Goal: Feedback & Contribution: Submit feedback/report problem

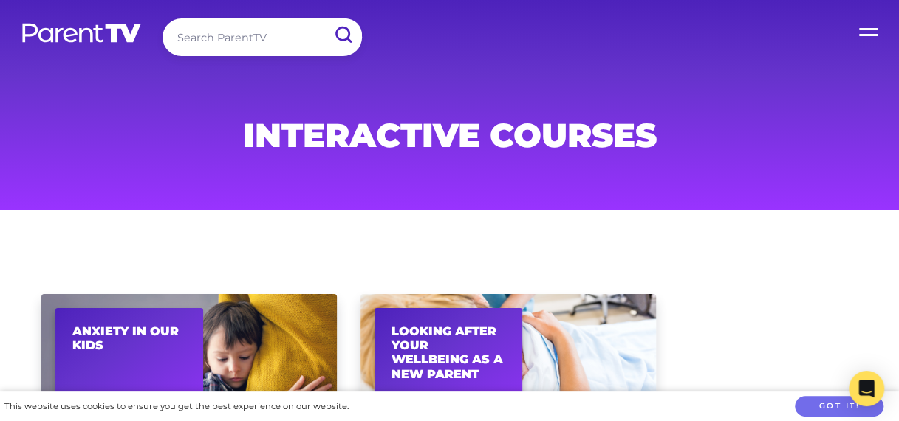
click at [185, 39] on input "search" at bounding box center [263, 37] width 200 height 38
type input "My account"
click at [324, 18] on input "submit" at bounding box center [343, 34] width 38 height 33
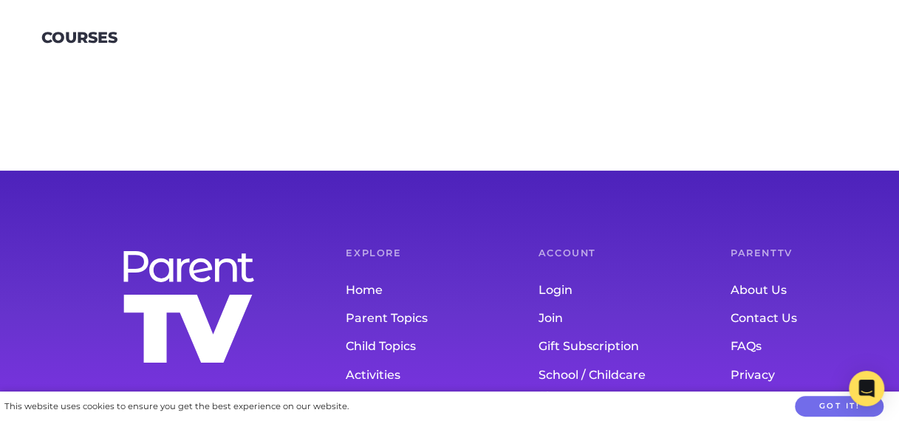
scroll to position [426, 0]
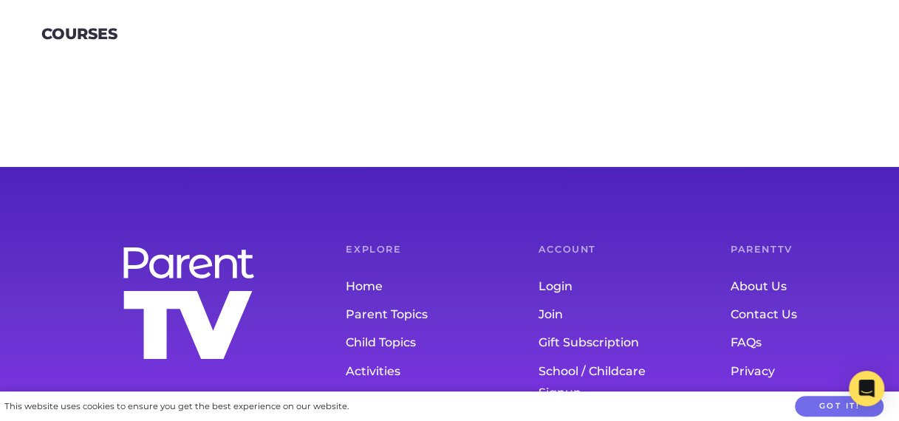
click at [553, 253] on h6 "Account" at bounding box center [605, 250] width 133 height 10
click at [586, 245] on h6 "Account" at bounding box center [605, 250] width 133 height 10
click at [556, 285] on link "Login" at bounding box center [605, 287] width 133 height 28
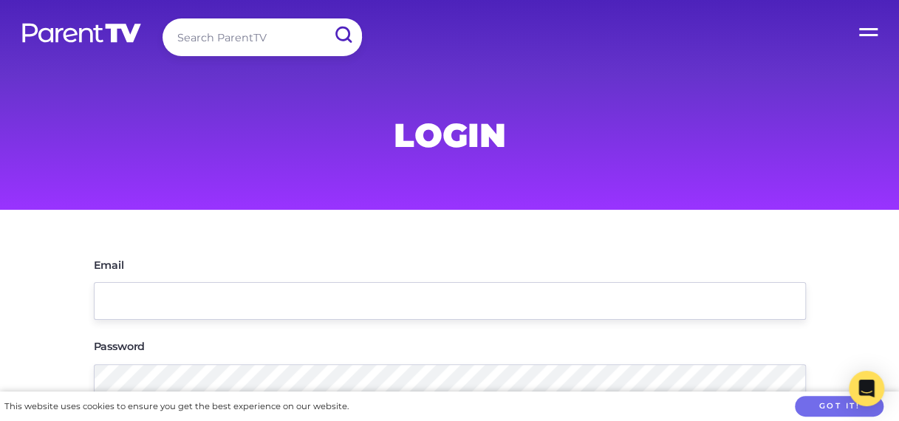
click at [556, 285] on input "Email" at bounding box center [450, 301] width 712 height 38
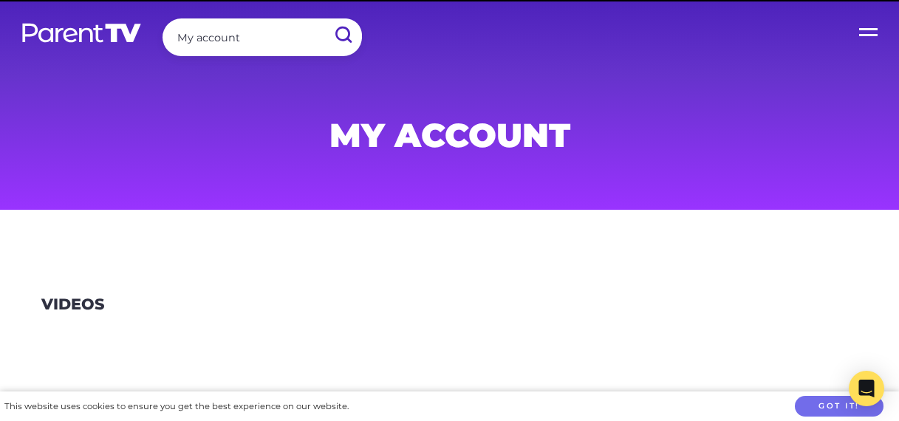
scroll to position [426, 0]
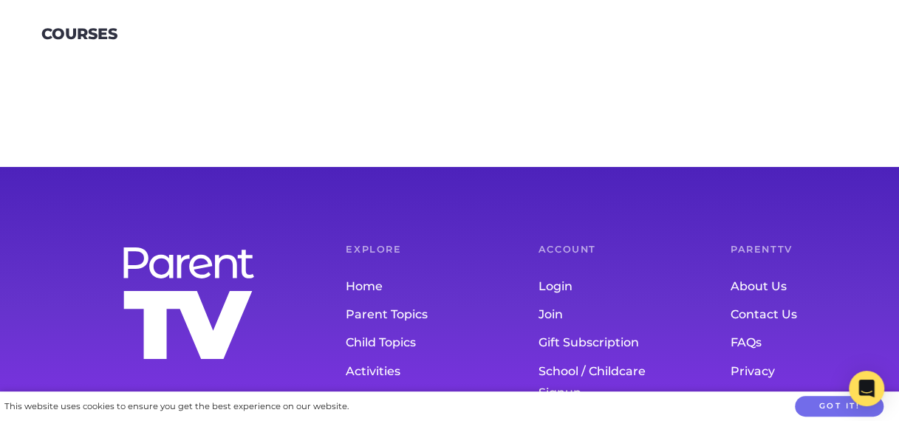
click at [735, 314] on link "Contact Us" at bounding box center [797, 315] width 133 height 28
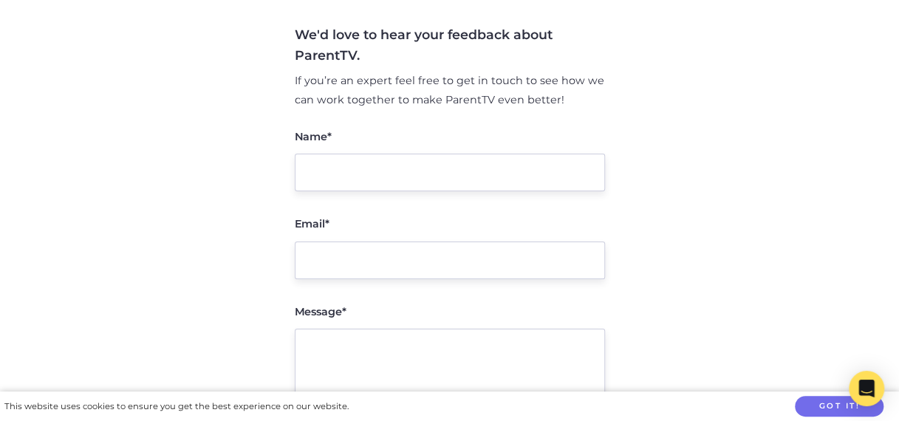
scroll to position [242, 0]
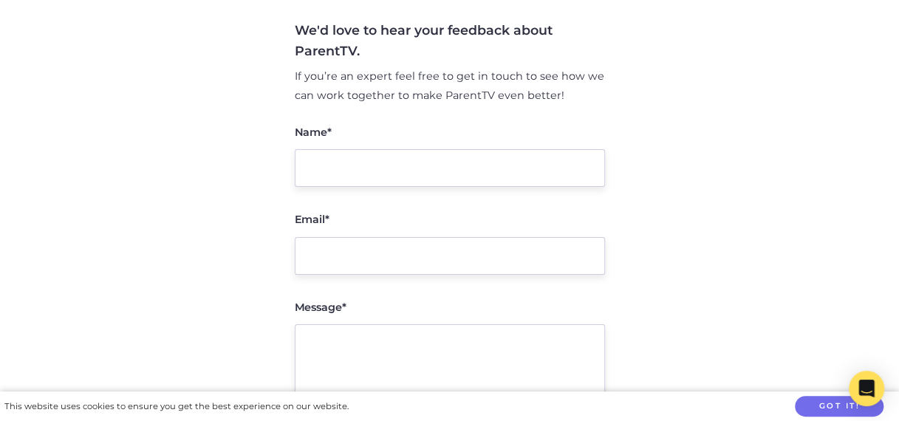
click at [438, 160] on input "Name*" at bounding box center [450, 168] width 310 height 38
type input "[PERSON_NAME]"
type input "[PERSON_NAME][EMAIL_ADDRESS][DOMAIN_NAME]"
click at [334, 338] on textarea "Message*" at bounding box center [450, 385] width 310 height 122
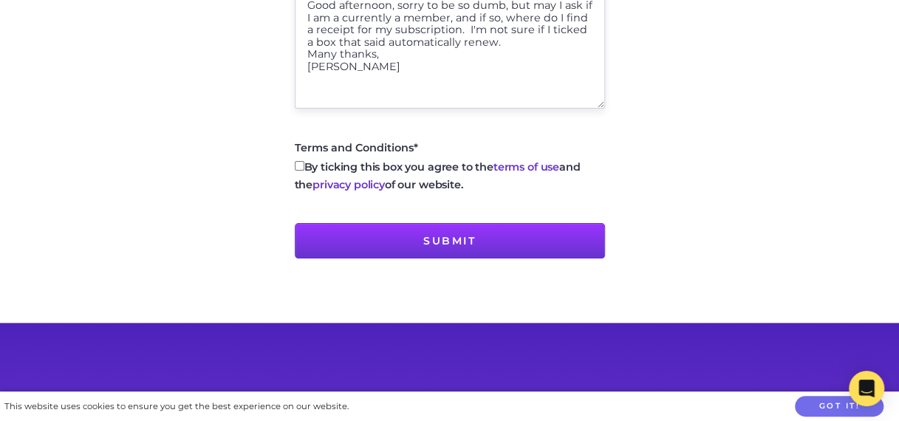
scroll to position [583, 0]
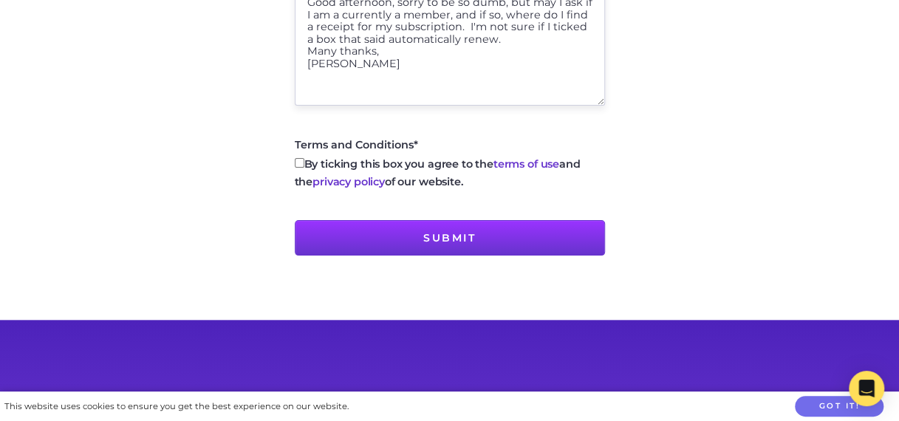
type textarea "Good afternoon, sorry to be so dumb, but may I ask if I am a currently a member…"
click at [300, 168] on input "By ticking this box you agree to the terms of use and the privacy policy of our…" at bounding box center [300, 163] width 10 height 10
checkbox input "true"
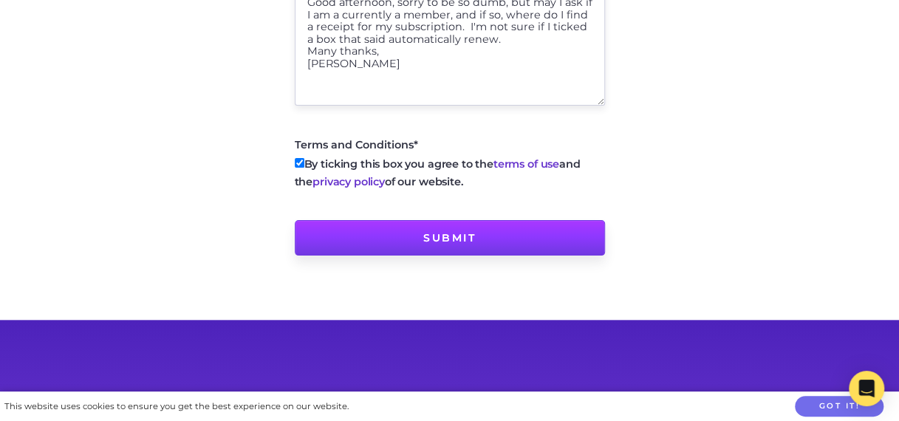
click at [431, 239] on input "Submit" at bounding box center [450, 237] width 310 height 35
type input "Sending message..."
type input "Submit"
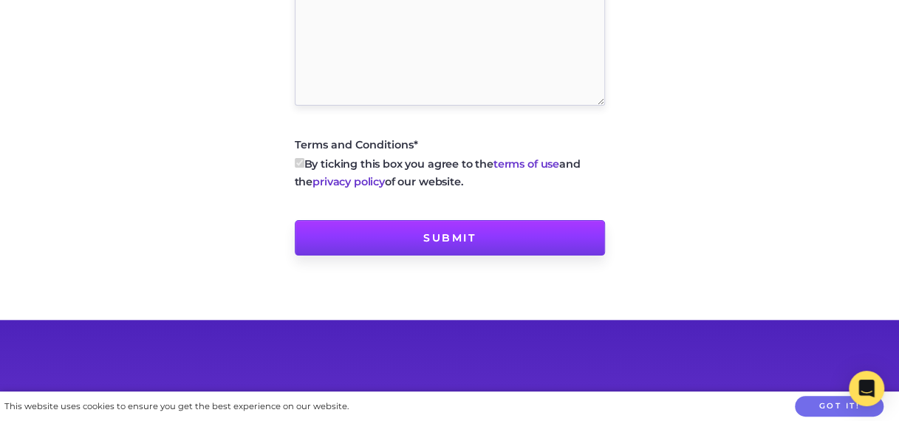
click at [432, 239] on input "Submit" at bounding box center [450, 237] width 310 height 35
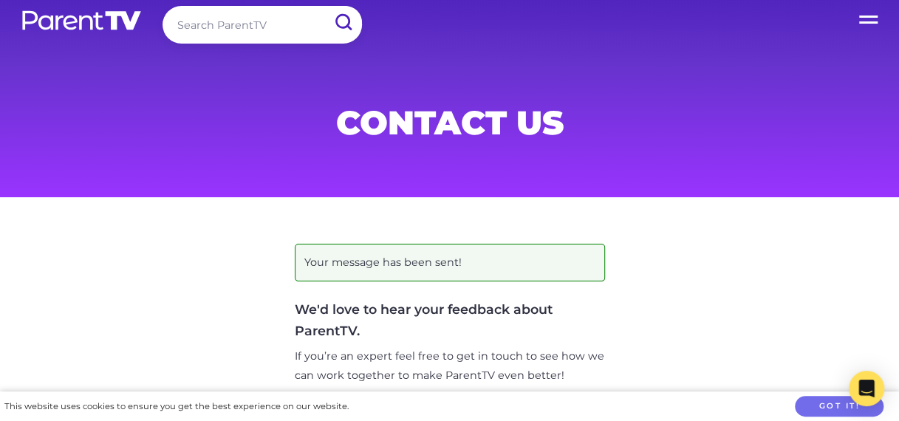
scroll to position [0, 0]
